Goal: Use online tool/utility: Use online tool/utility

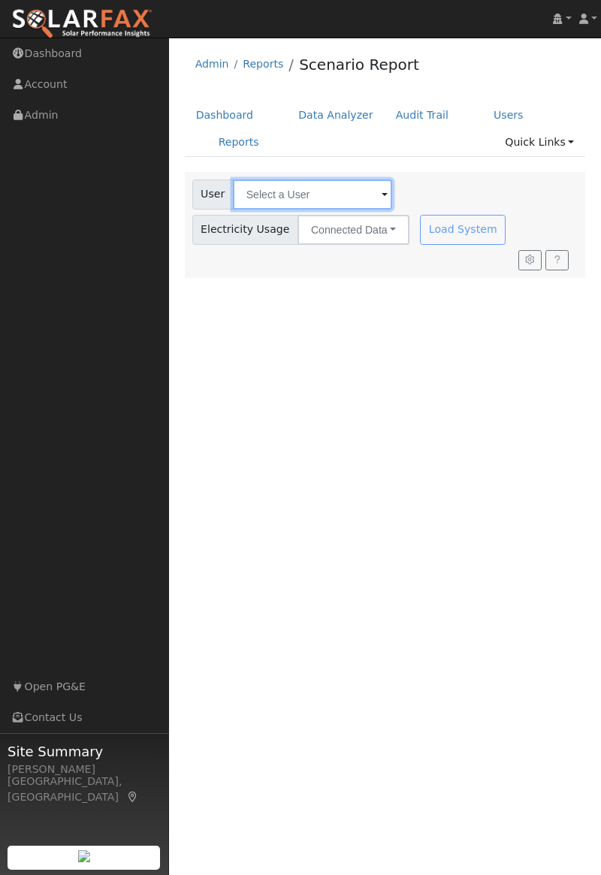
click at [285, 191] on input "text" at bounding box center [312, 195] width 159 height 30
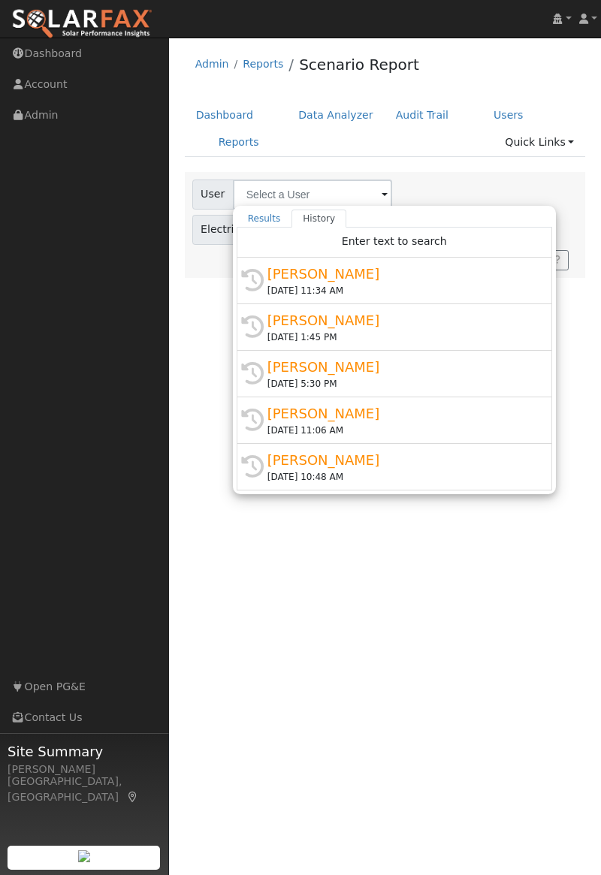
click at [325, 284] on div "[DATE] 11:34 AM" at bounding box center [400, 291] width 267 height 14
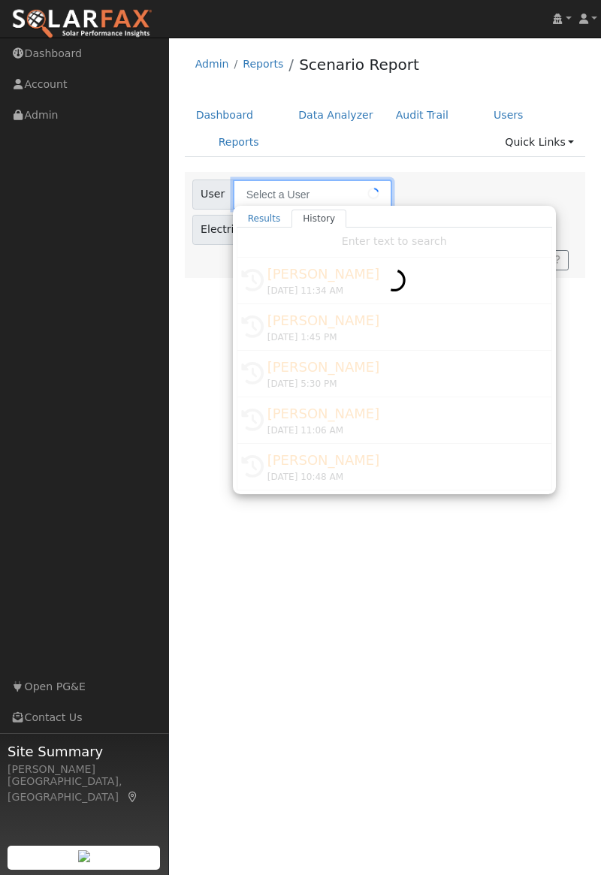
type input "[PERSON_NAME]"
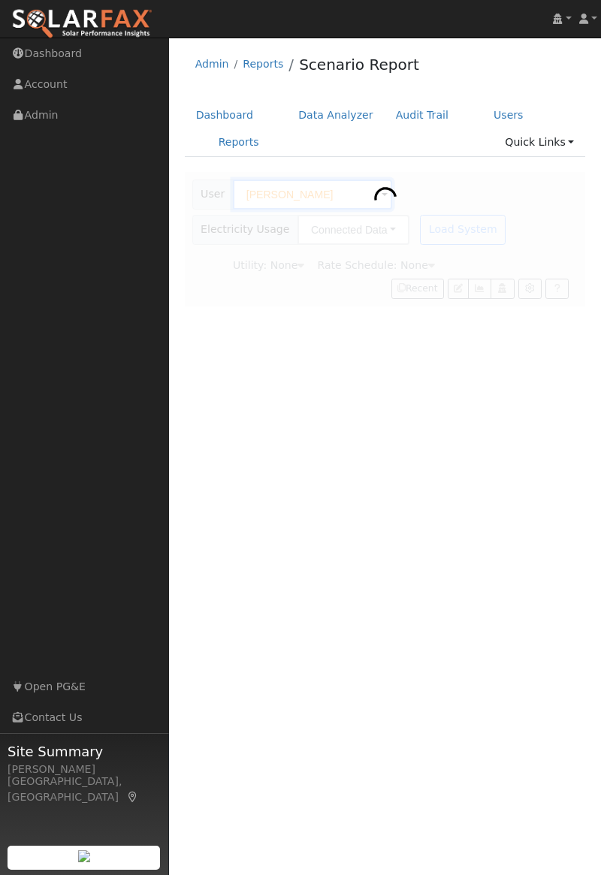
type input "Pacific Gas & Electric"
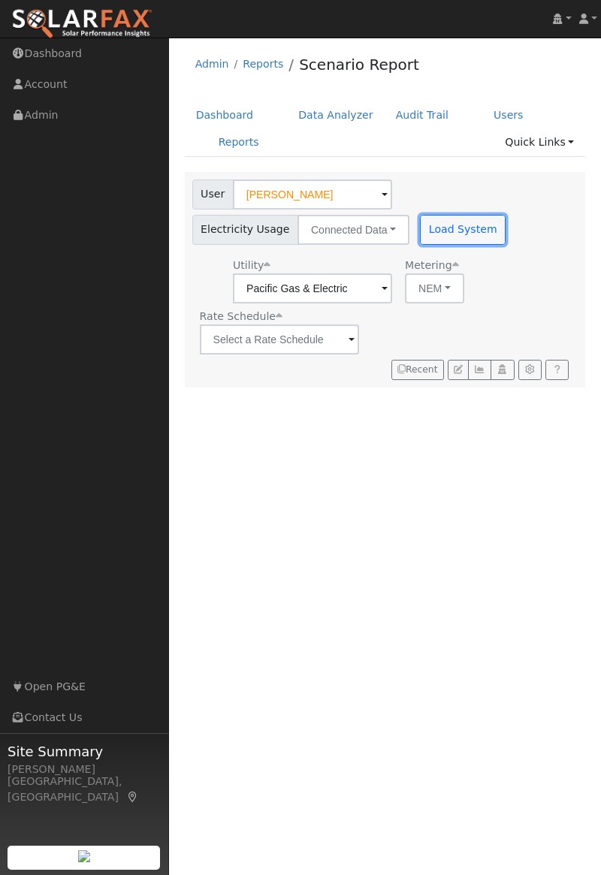
click at [475, 231] on button "Load System" at bounding box center [463, 230] width 86 height 30
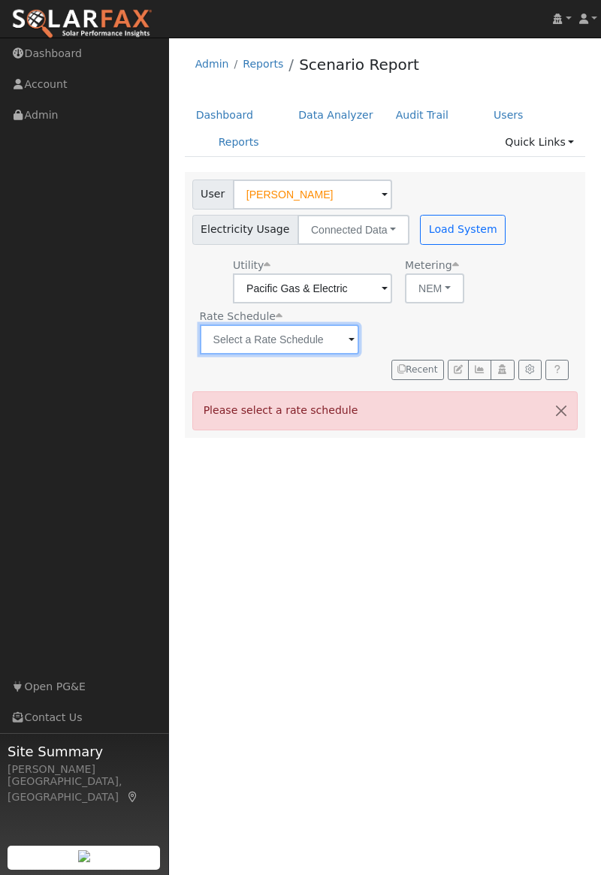
click at [349, 304] on input "text" at bounding box center [312, 288] width 159 height 30
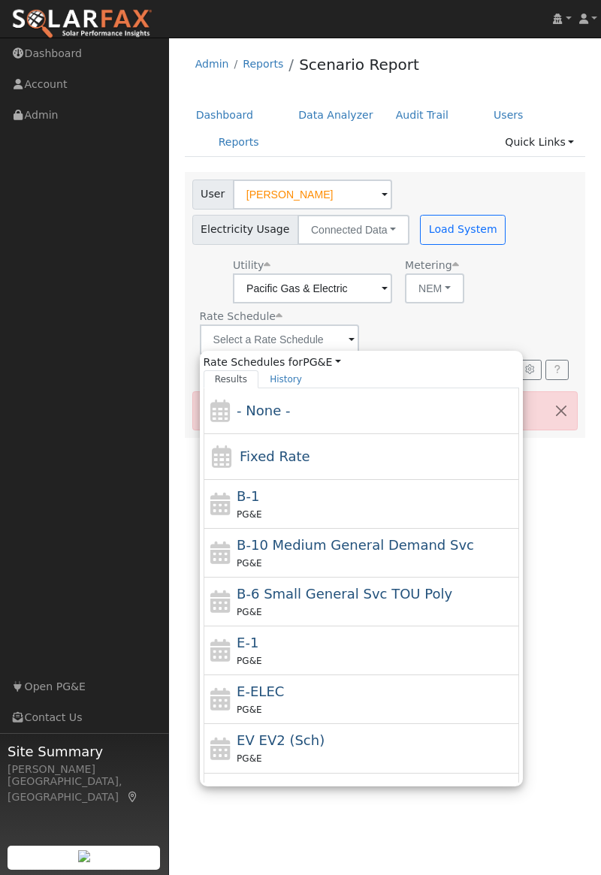
click at [291, 703] on div "PG&E" at bounding box center [376, 710] width 279 height 16
type input "E-ELEC"
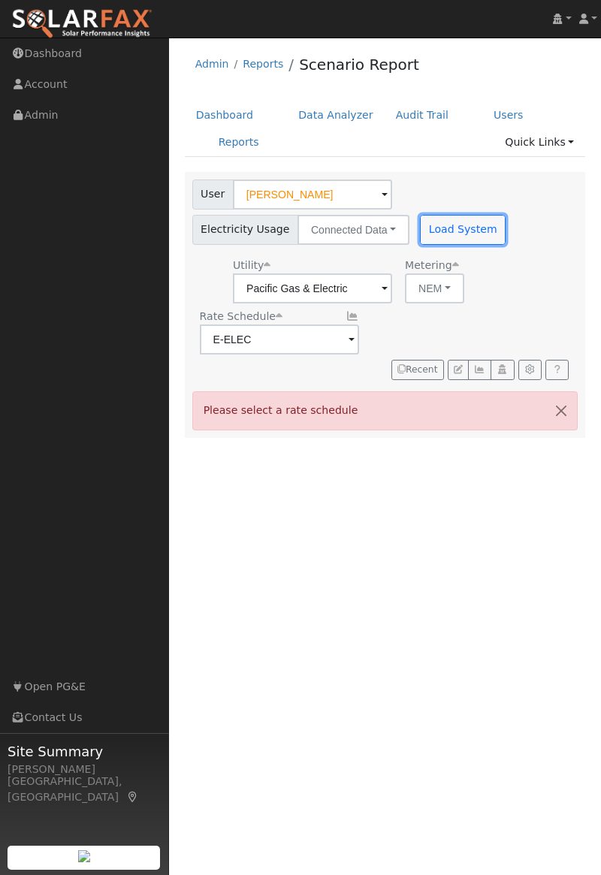
click at [462, 234] on button "Load System" at bounding box center [463, 230] width 86 height 30
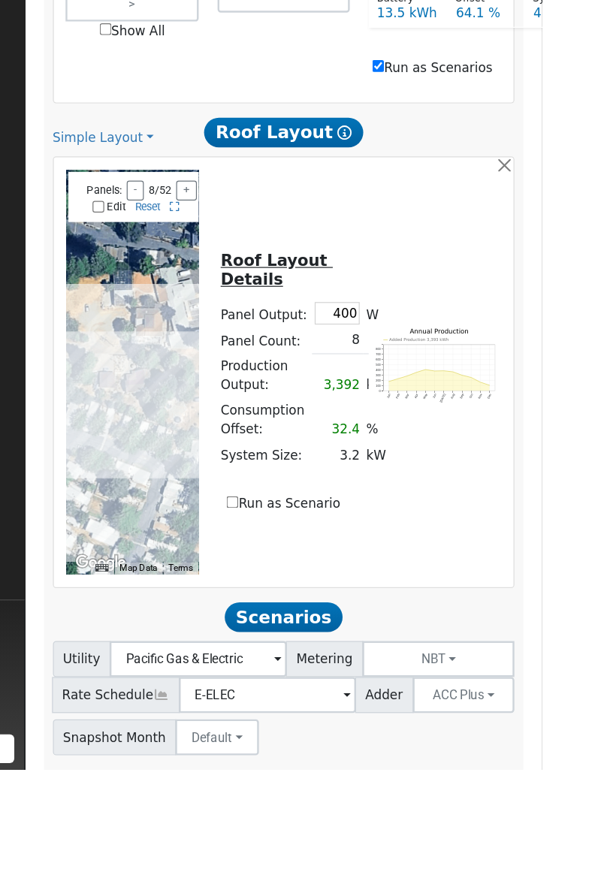
scroll to position [678, 0]
